Goal: Browse casually: Explore the website without a specific task or goal

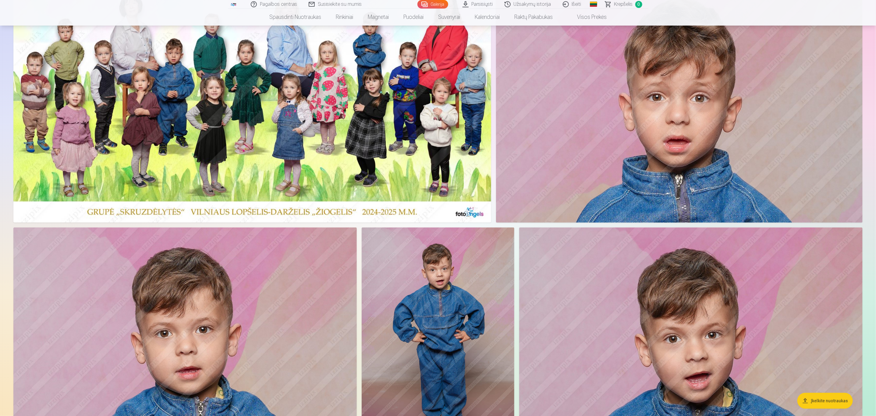
scroll to position [91, 0]
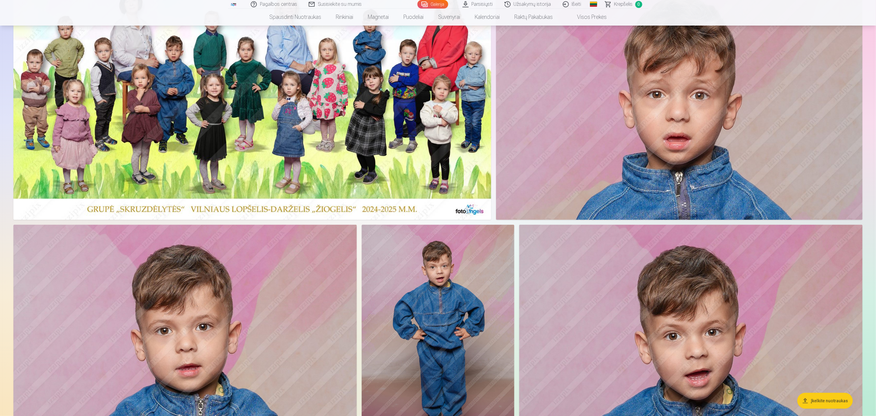
click at [292, 151] on img at bounding box center [252, 98] width 478 height 244
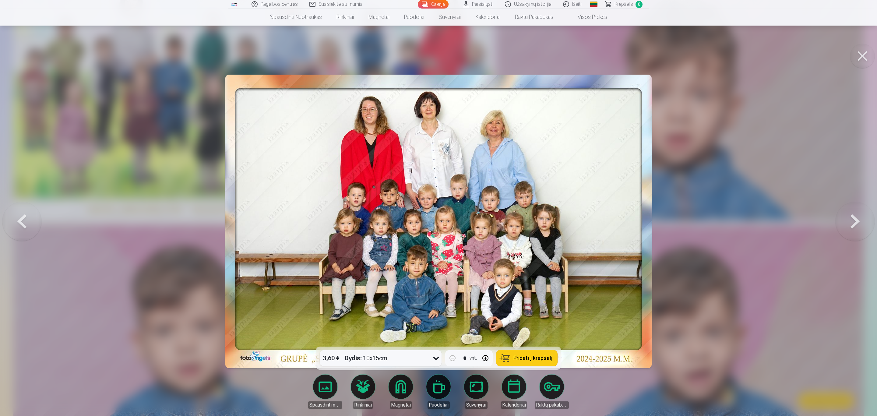
click at [487, 288] on img at bounding box center [438, 222] width 426 height 294
click at [854, 223] on button at bounding box center [855, 221] width 39 height 238
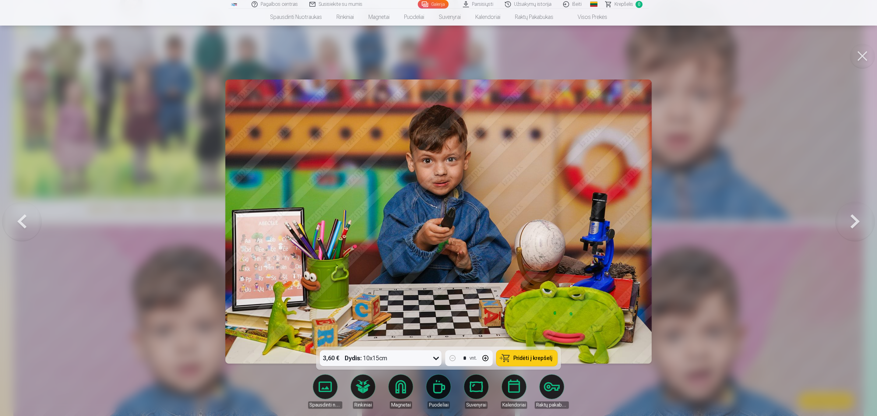
click at [854, 223] on button at bounding box center [855, 221] width 39 height 238
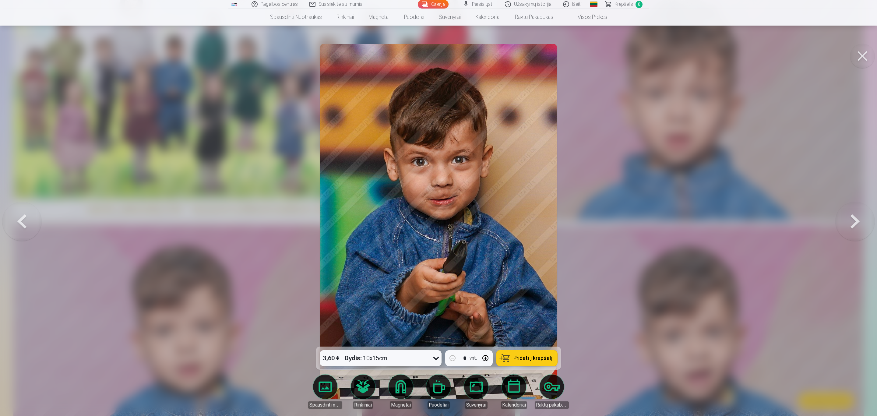
click at [859, 220] on button at bounding box center [855, 221] width 39 height 238
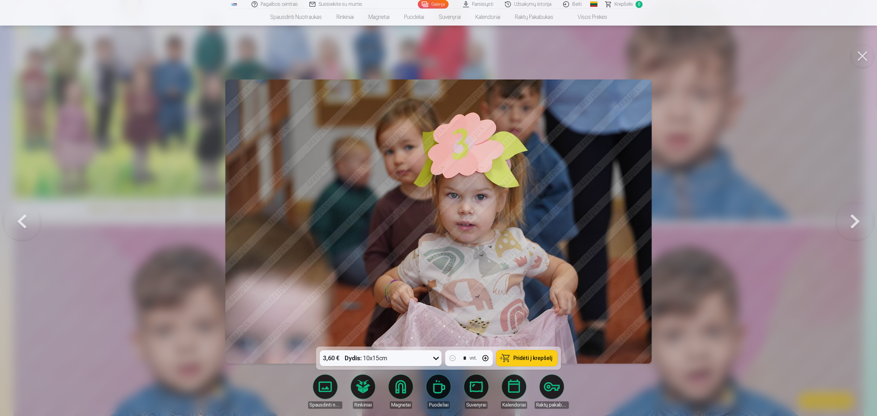
click at [859, 220] on button at bounding box center [855, 221] width 39 height 238
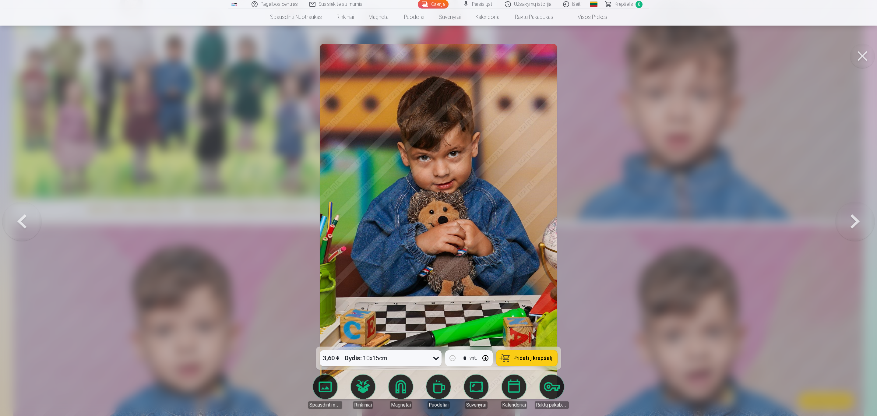
click at [859, 220] on button at bounding box center [855, 221] width 39 height 238
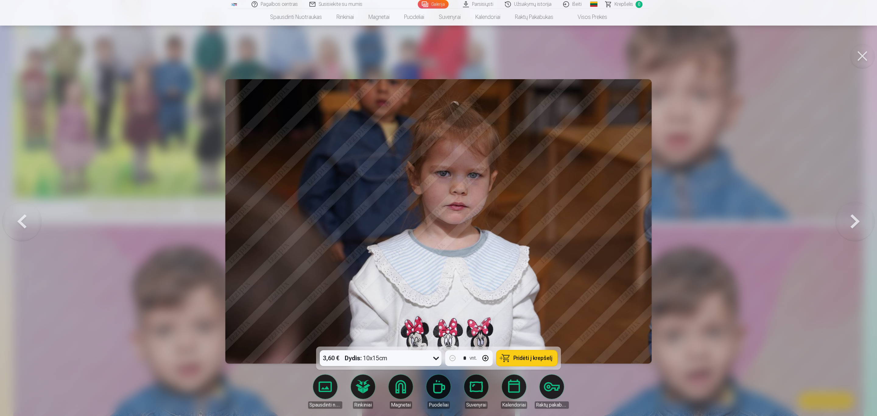
click at [859, 220] on button at bounding box center [855, 221] width 39 height 238
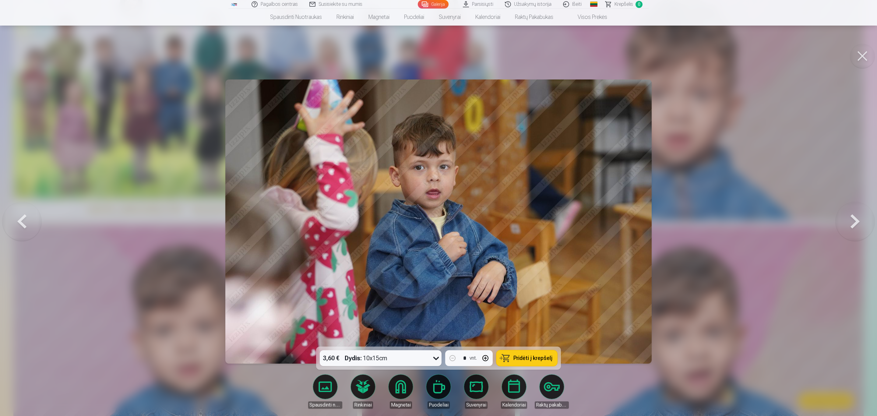
click at [859, 220] on button at bounding box center [855, 221] width 39 height 238
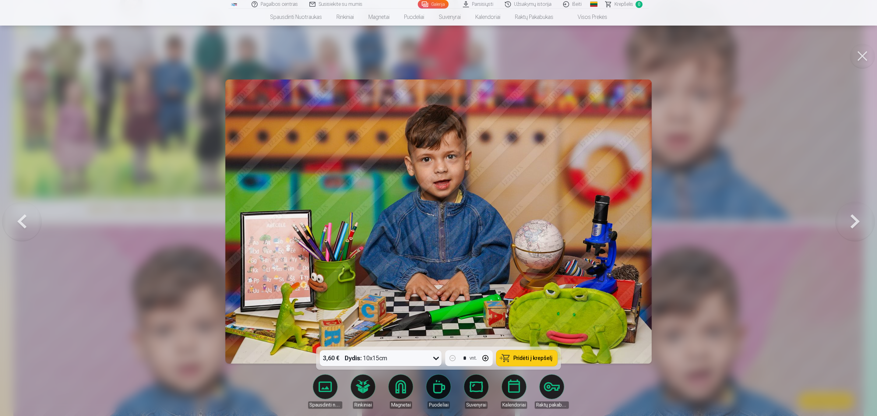
click at [859, 220] on button at bounding box center [855, 221] width 39 height 238
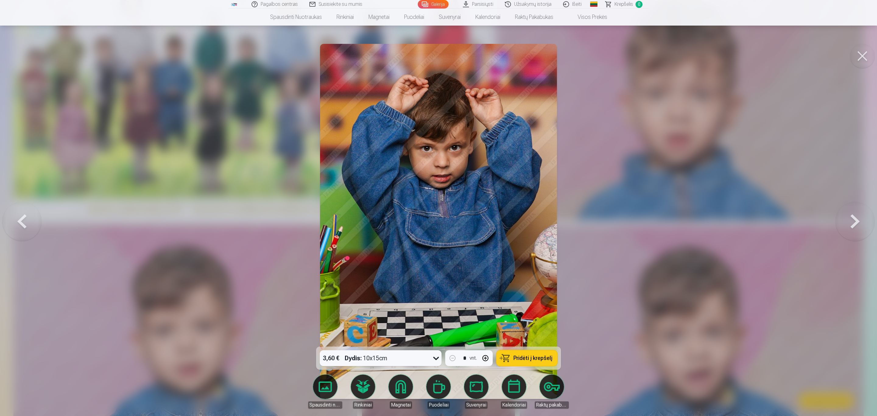
click at [859, 220] on button at bounding box center [855, 221] width 39 height 238
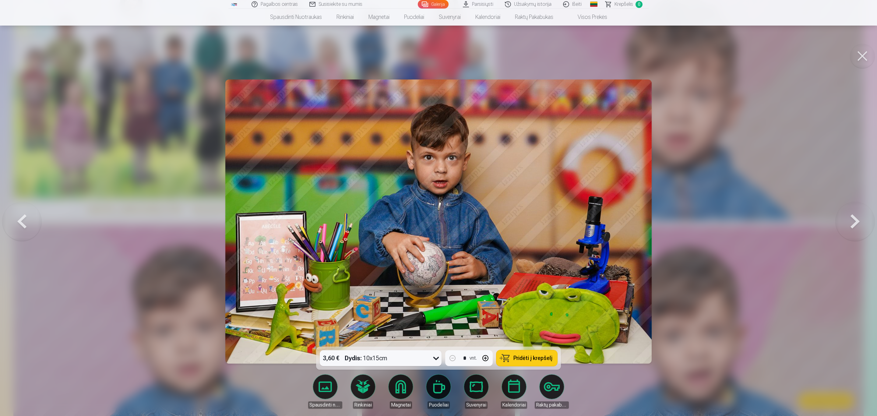
click at [859, 220] on button at bounding box center [855, 221] width 39 height 238
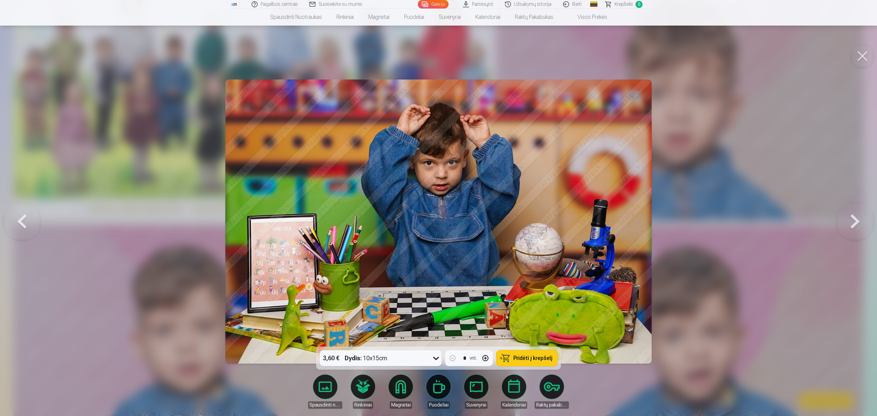
click at [859, 220] on button at bounding box center [855, 221] width 39 height 238
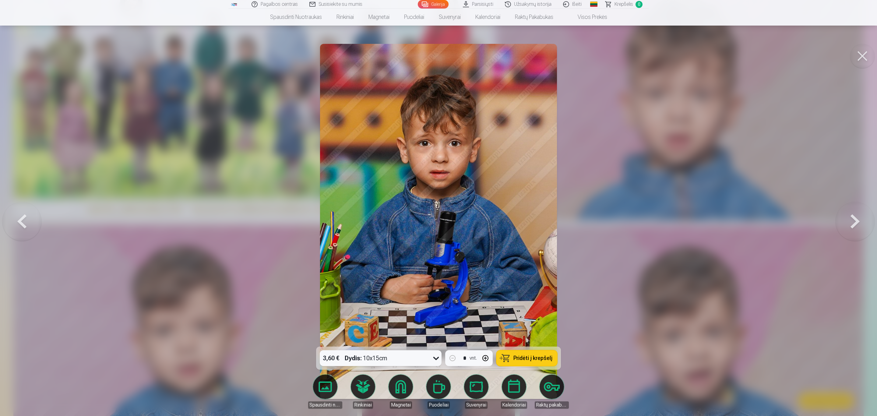
click at [859, 220] on button at bounding box center [855, 221] width 39 height 238
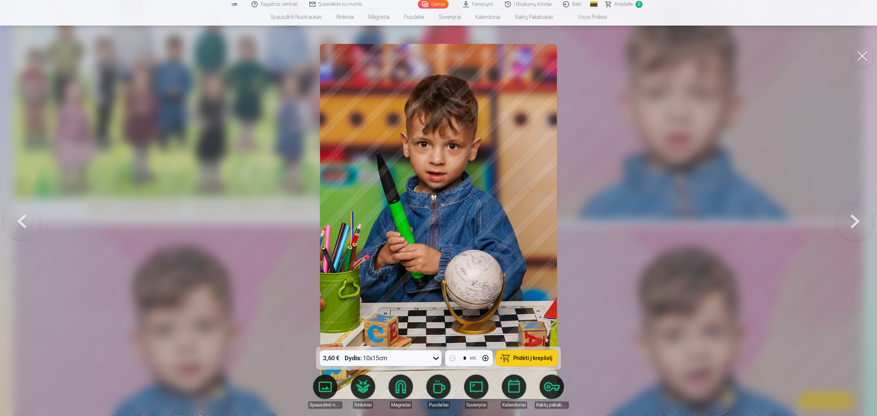
click at [857, 223] on button at bounding box center [855, 221] width 39 height 238
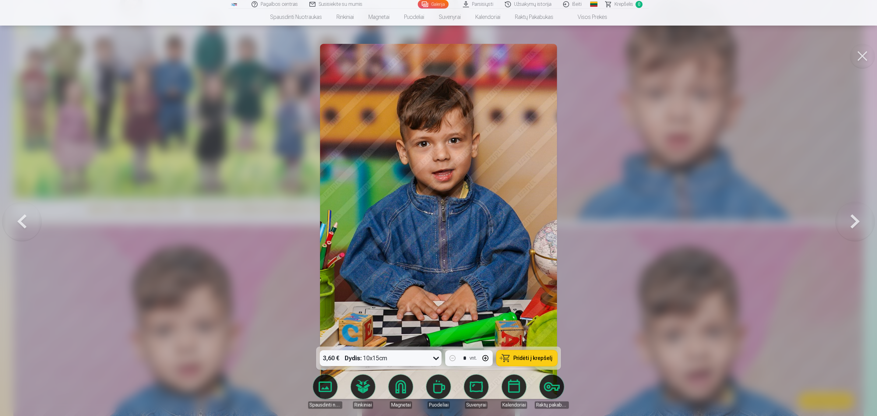
click at [857, 223] on button at bounding box center [855, 221] width 39 height 238
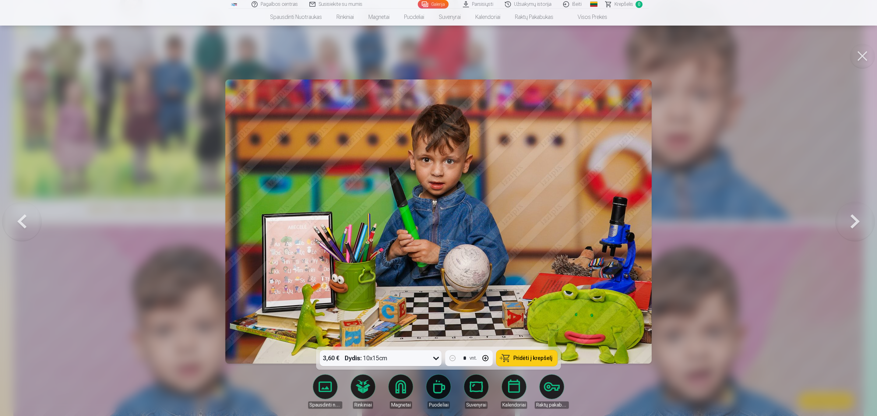
click at [857, 223] on button at bounding box center [855, 221] width 39 height 238
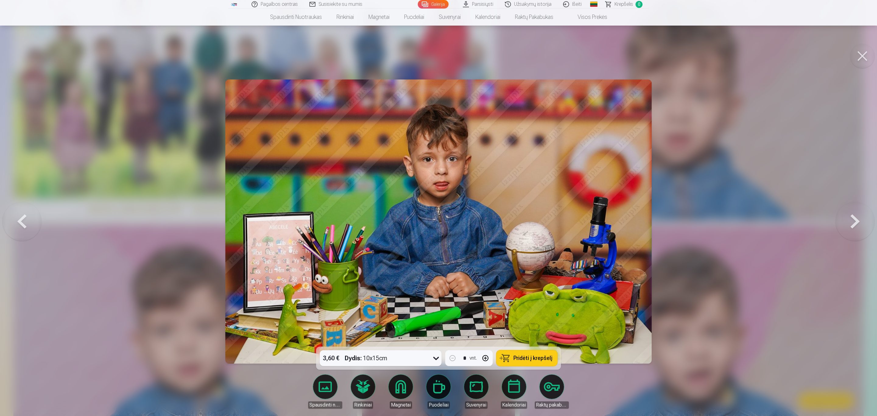
click at [857, 223] on button at bounding box center [855, 221] width 39 height 238
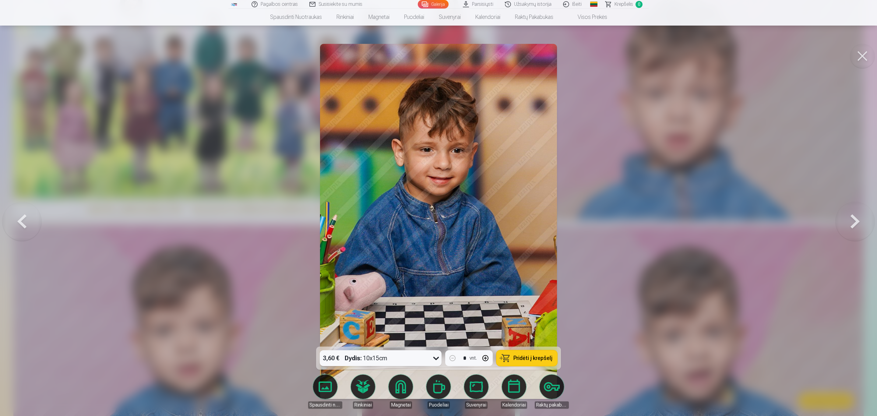
click at [857, 223] on button at bounding box center [855, 221] width 39 height 238
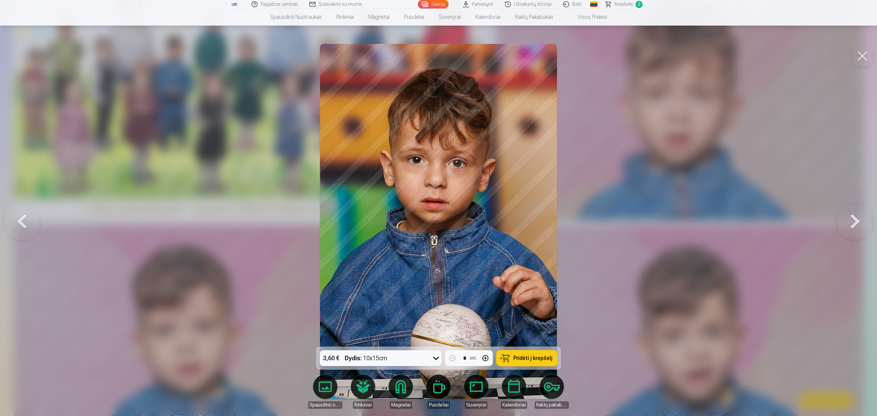
click at [857, 223] on button at bounding box center [855, 221] width 39 height 238
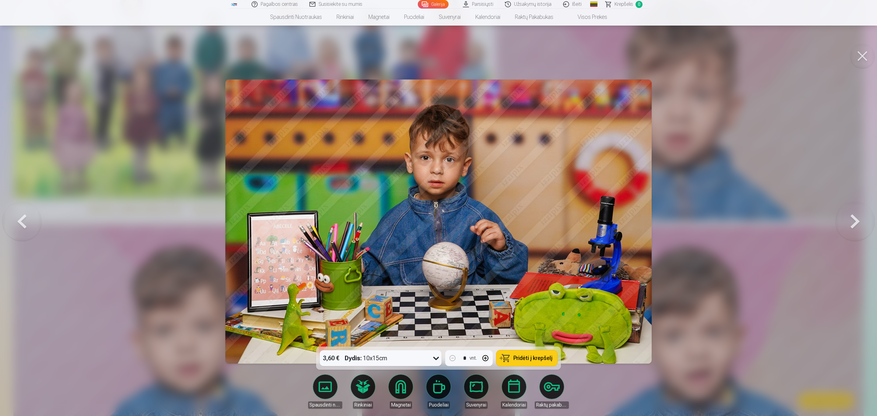
click at [857, 223] on button at bounding box center [855, 221] width 39 height 238
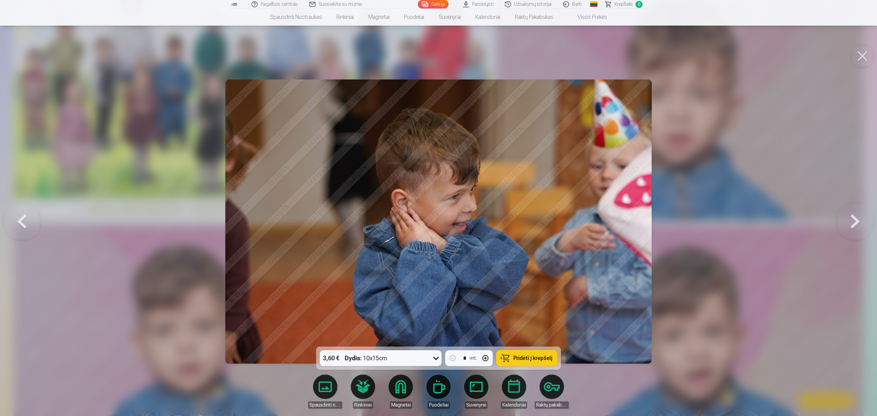
click at [857, 223] on button at bounding box center [855, 221] width 39 height 238
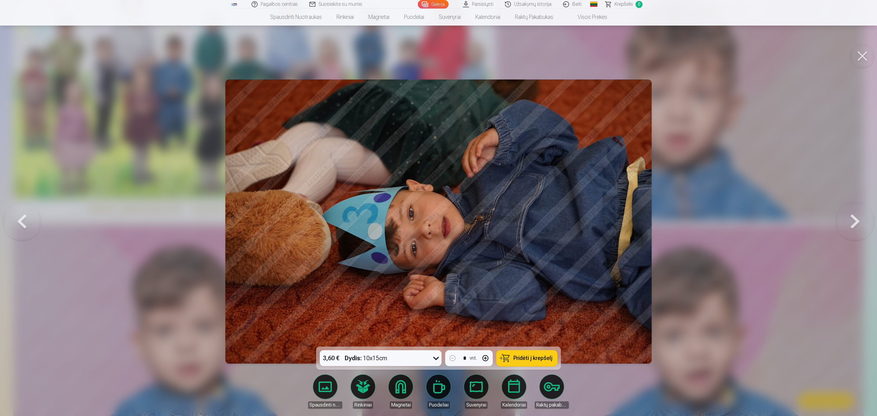
click at [16, 226] on button at bounding box center [21, 221] width 39 height 238
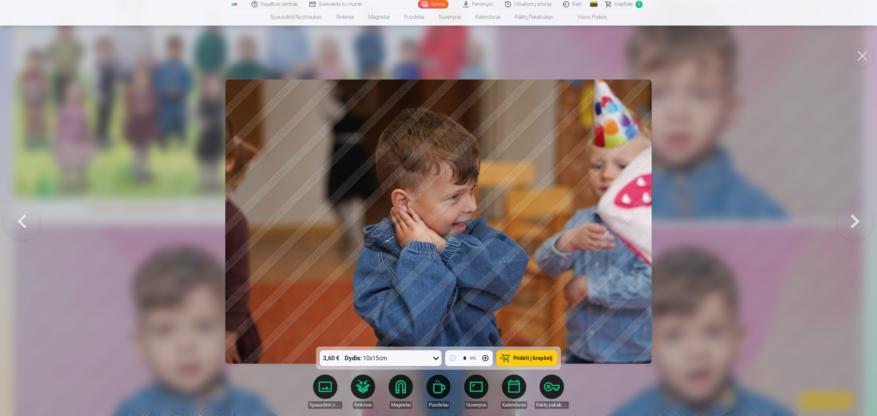
click at [857, 219] on button at bounding box center [855, 221] width 39 height 238
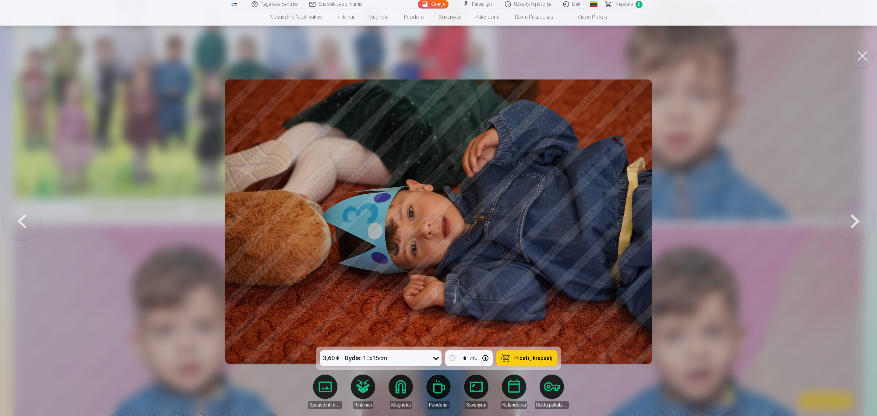
click at [857, 219] on button at bounding box center [855, 221] width 39 height 238
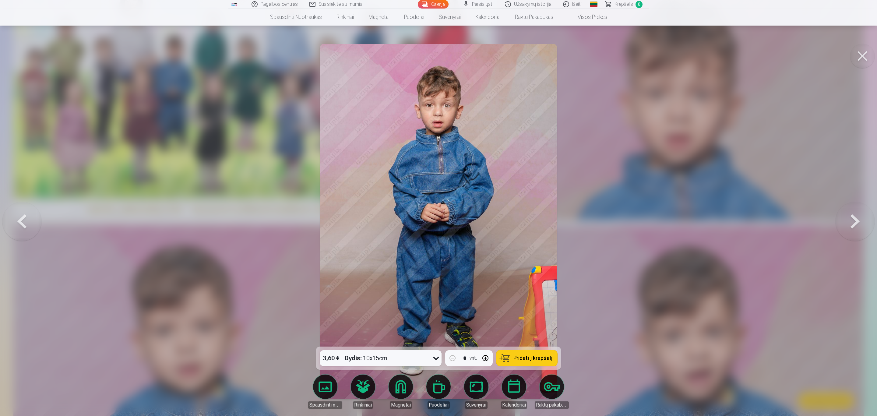
click at [857, 219] on button at bounding box center [855, 221] width 39 height 238
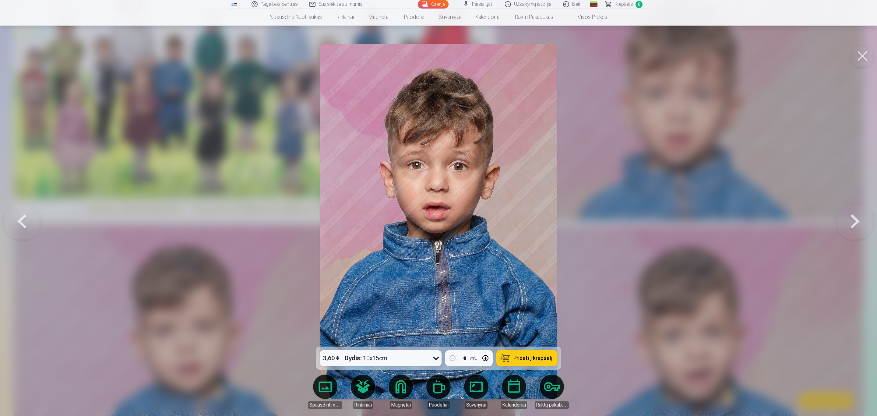
click at [857, 219] on button at bounding box center [855, 221] width 39 height 238
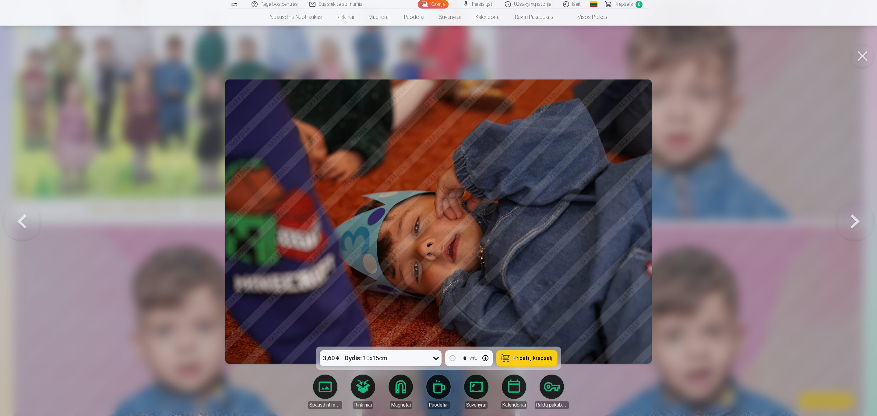
click at [857, 219] on button at bounding box center [855, 221] width 39 height 238
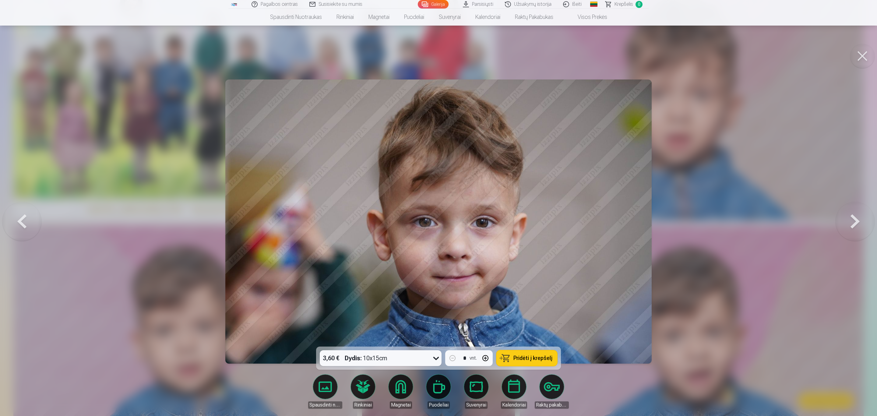
click at [857, 219] on button at bounding box center [855, 221] width 39 height 238
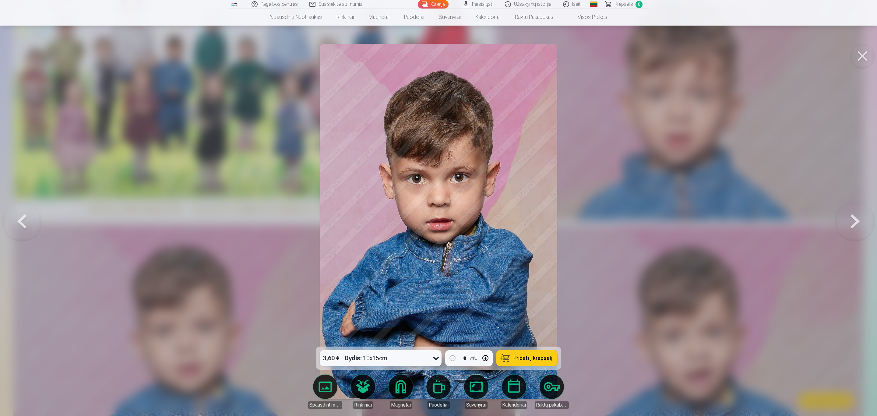
click at [857, 219] on button at bounding box center [855, 221] width 39 height 238
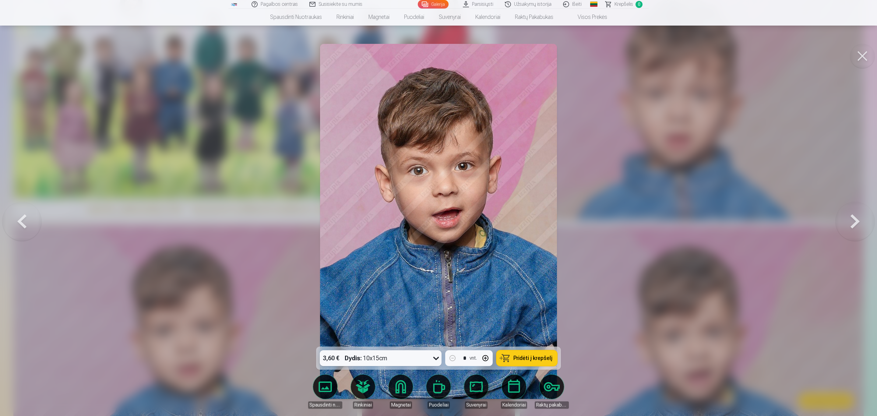
click at [857, 219] on button at bounding box center [855, 221] width 39 height 238
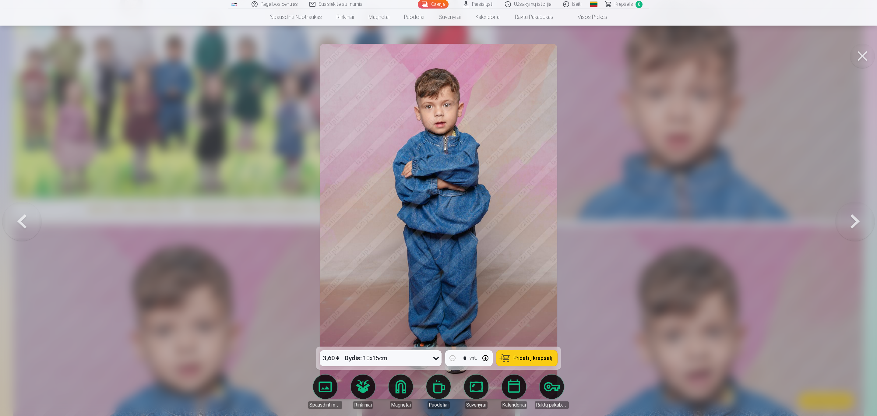
click at [857, 219] on button at bounding box center [855, 221] width 39 height 238
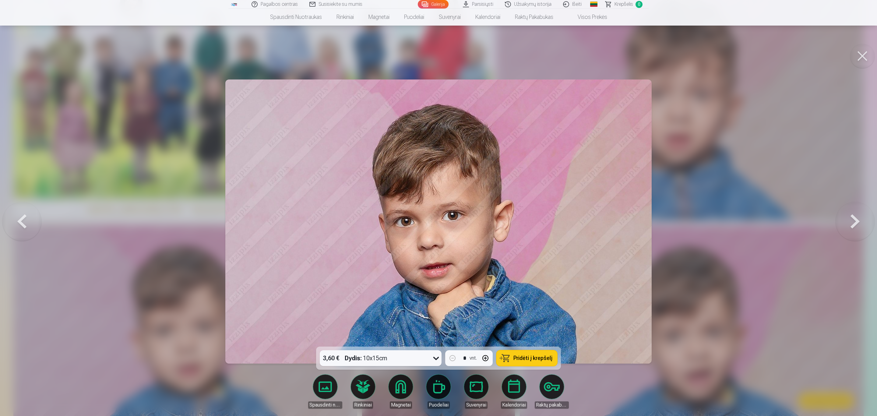
click at [857, 219] on button at bounding box center [855, 221] width 39 height 238
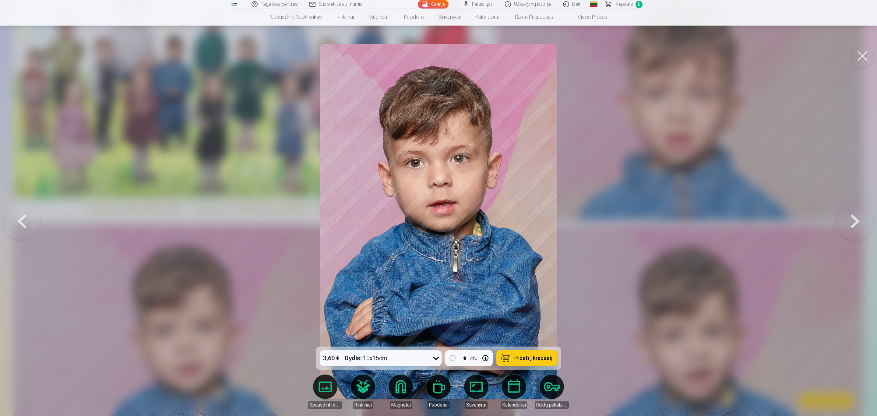
click at [857, 219] on button at bounding box center [855, 221] width 39 height 238
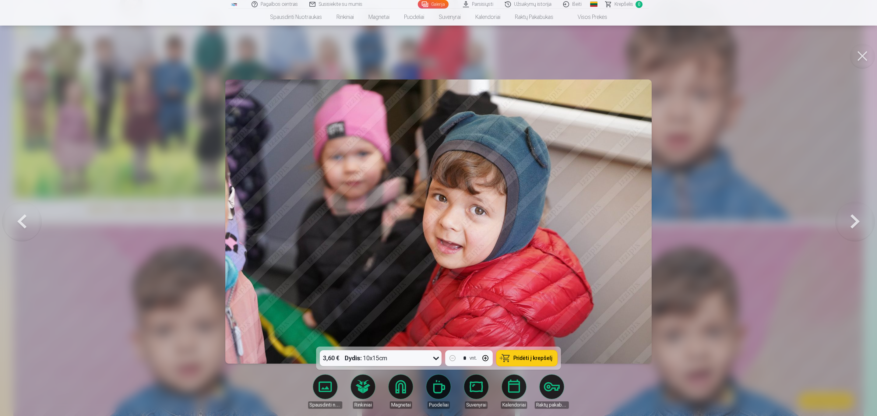
click at [857, 219] on button at bounding box center [855, 221] width 39 height 238
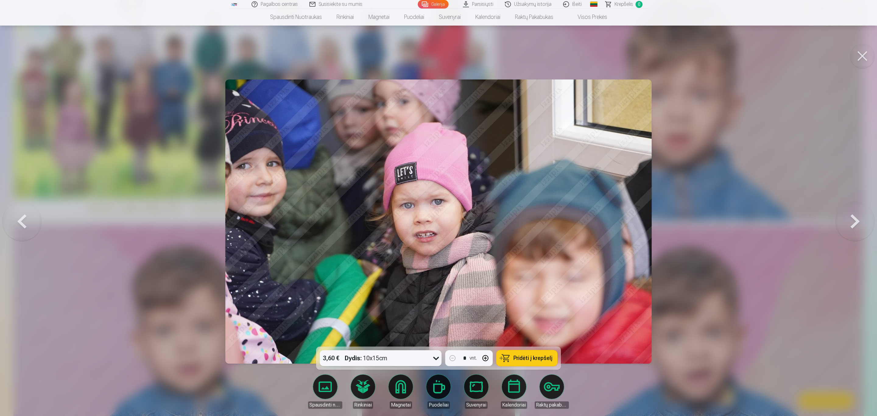
click at [857, 219] on button at bounding box center [855, 221] width 39 height 238
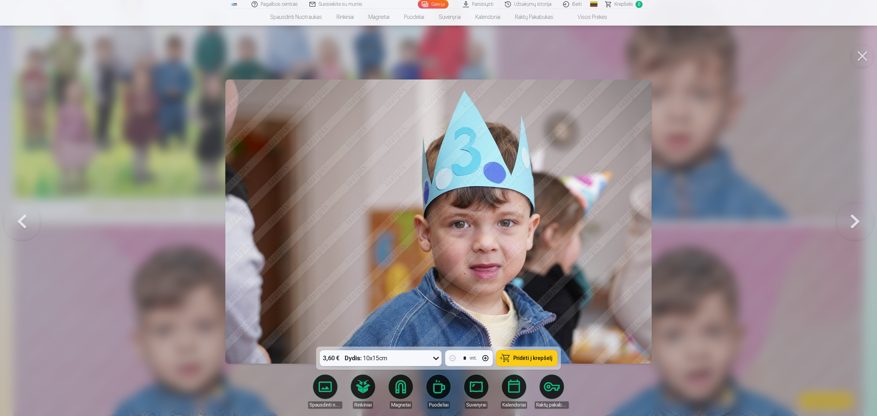
click at [857, 219] on button at bounding box center [855, 221] width 39 height 238
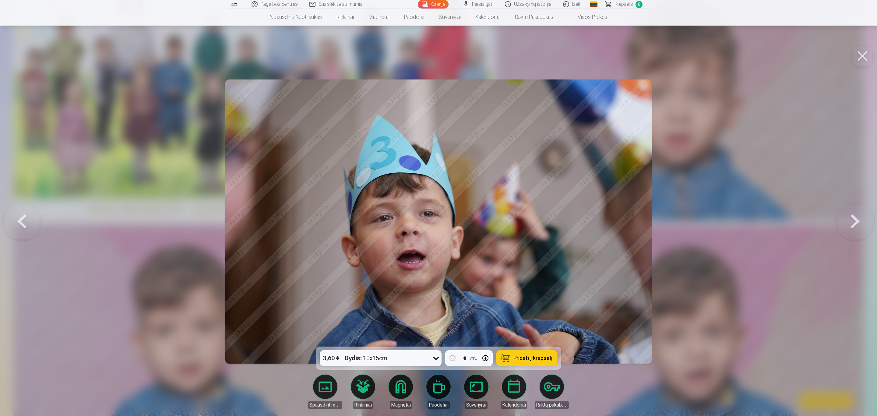
click at [857, 219] on button at bounding box center [855, 221] width 39 height 238
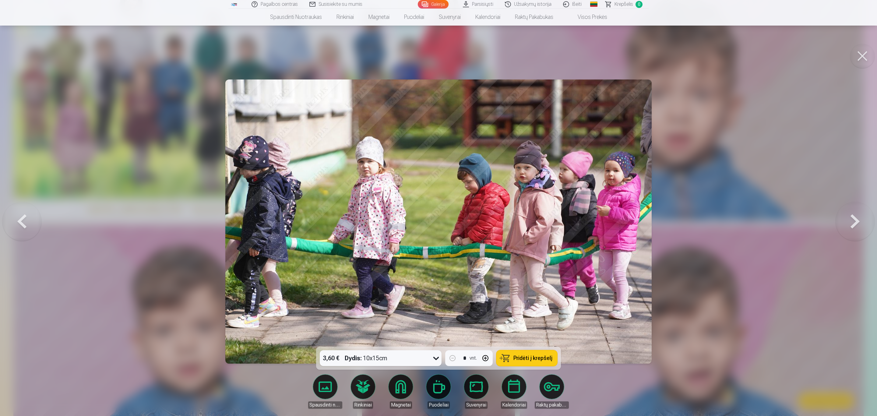
click at [857, 219] on button at bounding box center [855, 221] width 39 height 238
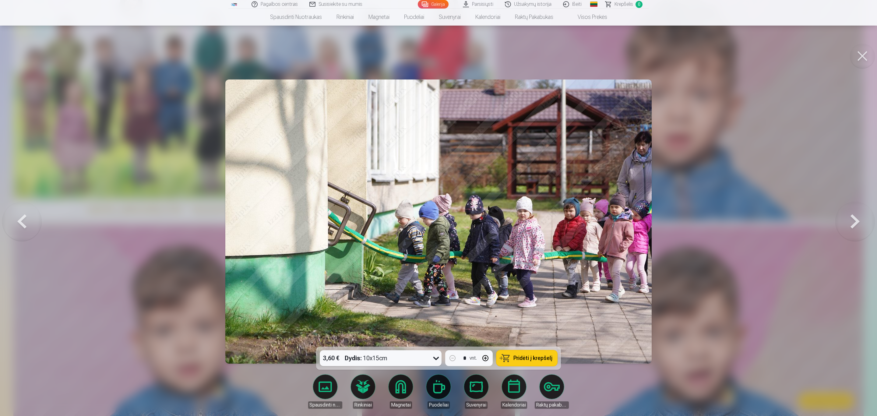
click at [864, 52] on button at bounding box center [862, 56] width 24 height 24
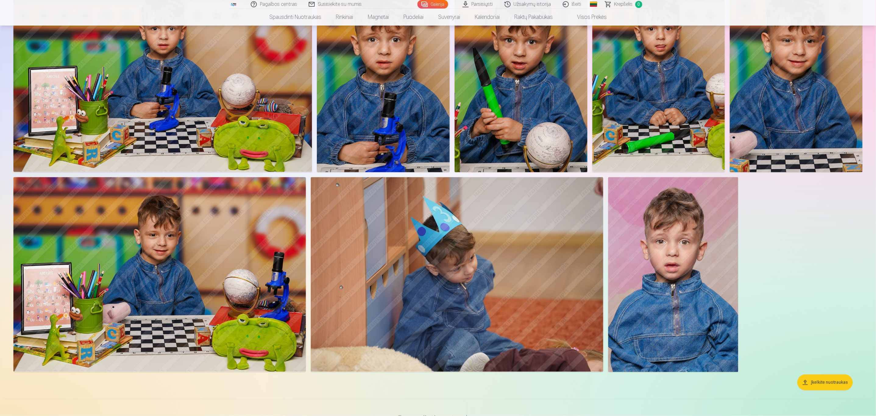
scroll to position [5710, 0]
